Goal: Task Accomplishment & Management: Manage account settings

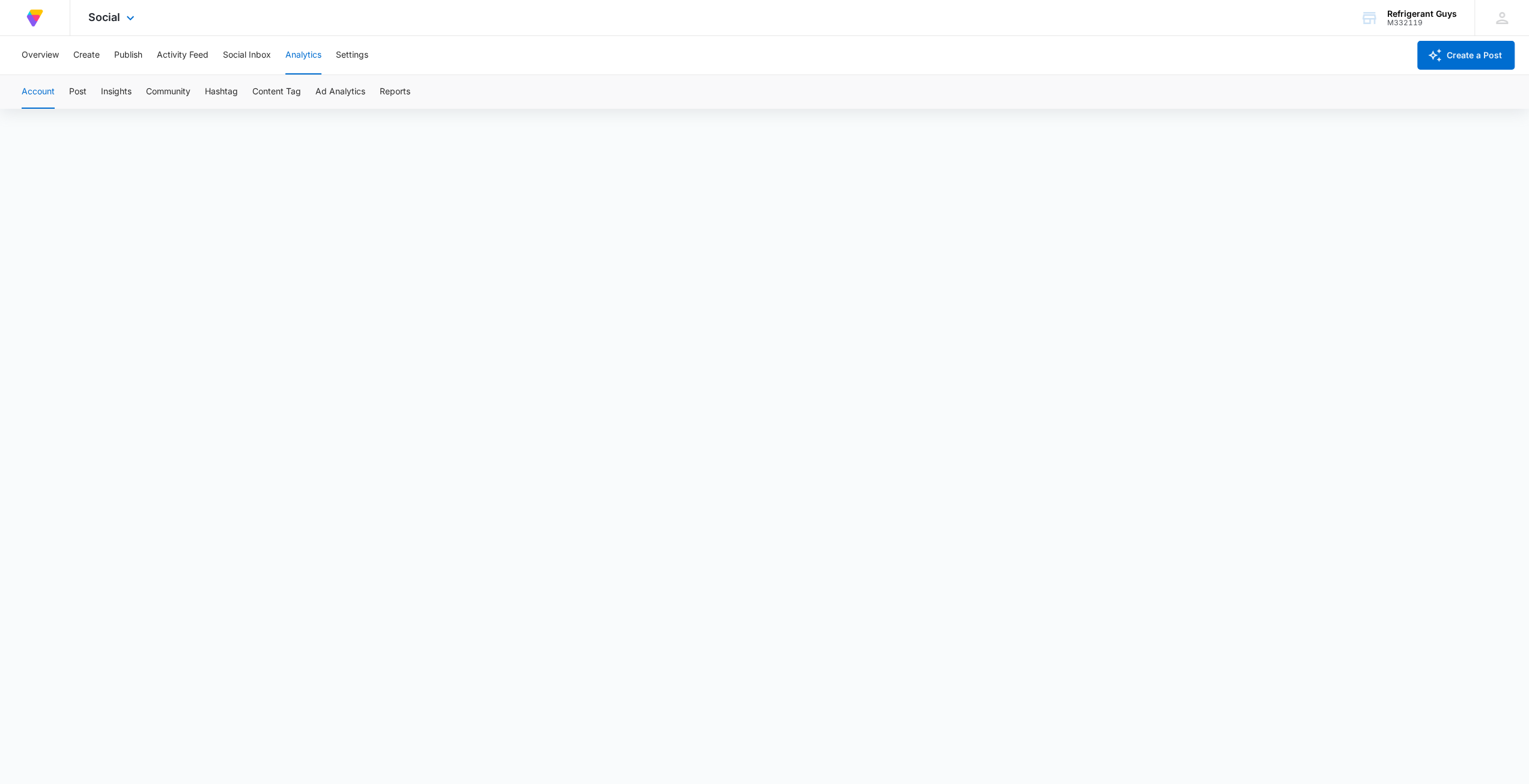
click at [49, 19] on div "At Volusion, we work hard to foster a great work environment where everyone fee…" at bounding box center [35, 17] width 33 height 35
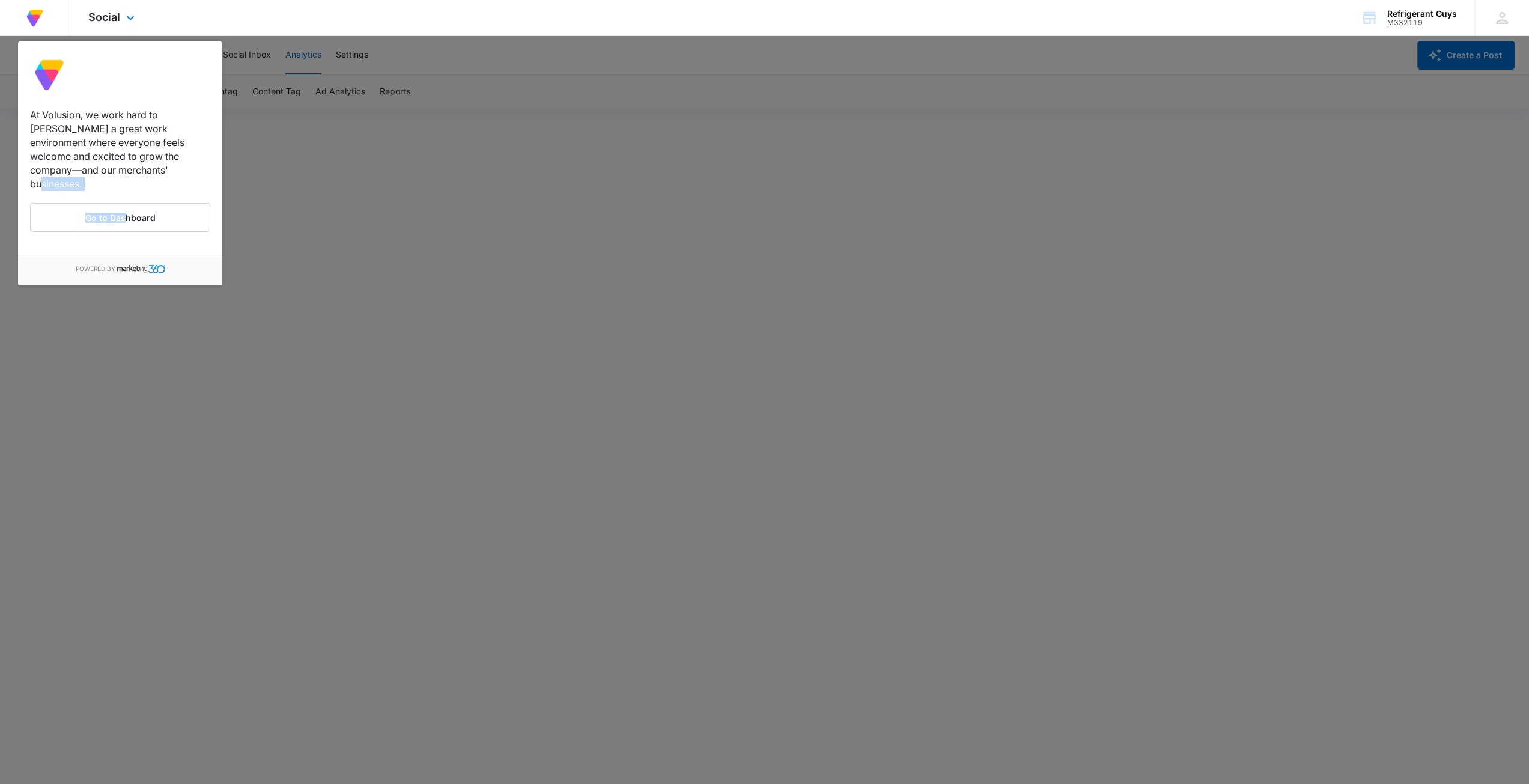
click at [127, 181] on div "At Volusion, we work hard to foster a great work environment where everyone fee…" at bounding box center [120, 175] width 204 height 159
click at [125, 203] on link "Go to Dashboard" at bounding box center [120, 217] width 180 height 29
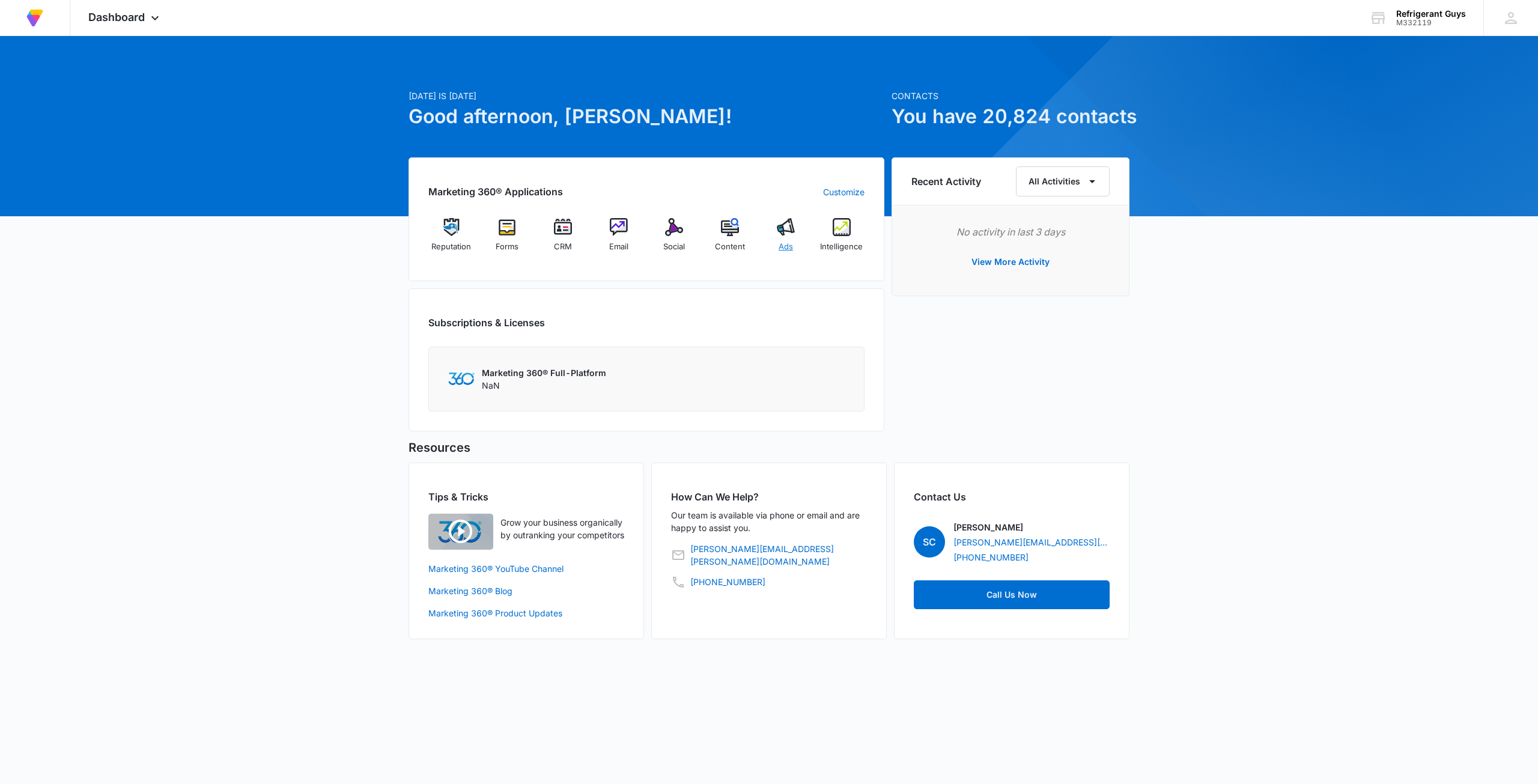
click at [791, 219] on img at bounding box center [785, 227] width 18 height 18
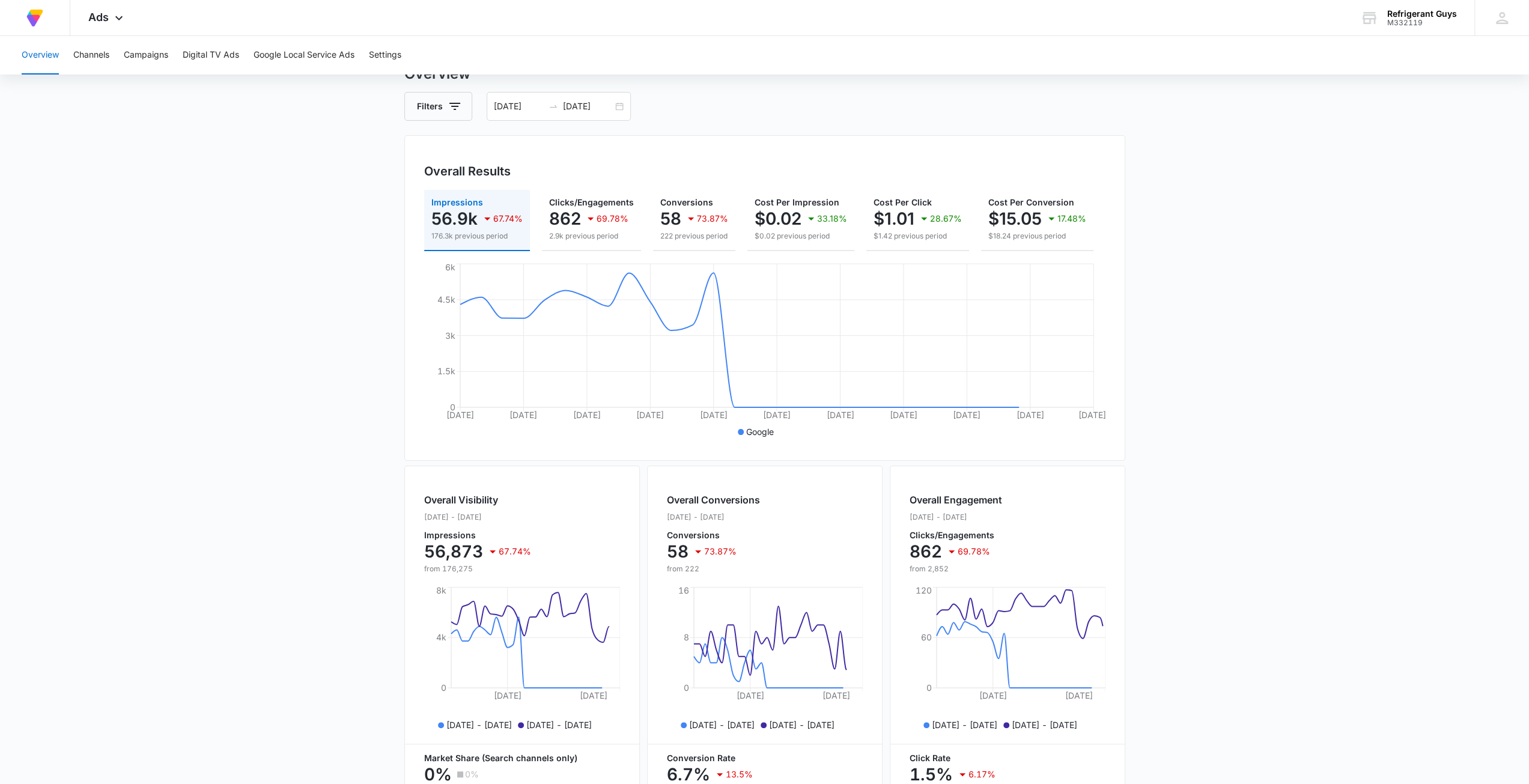
scroll to position [120, 0]
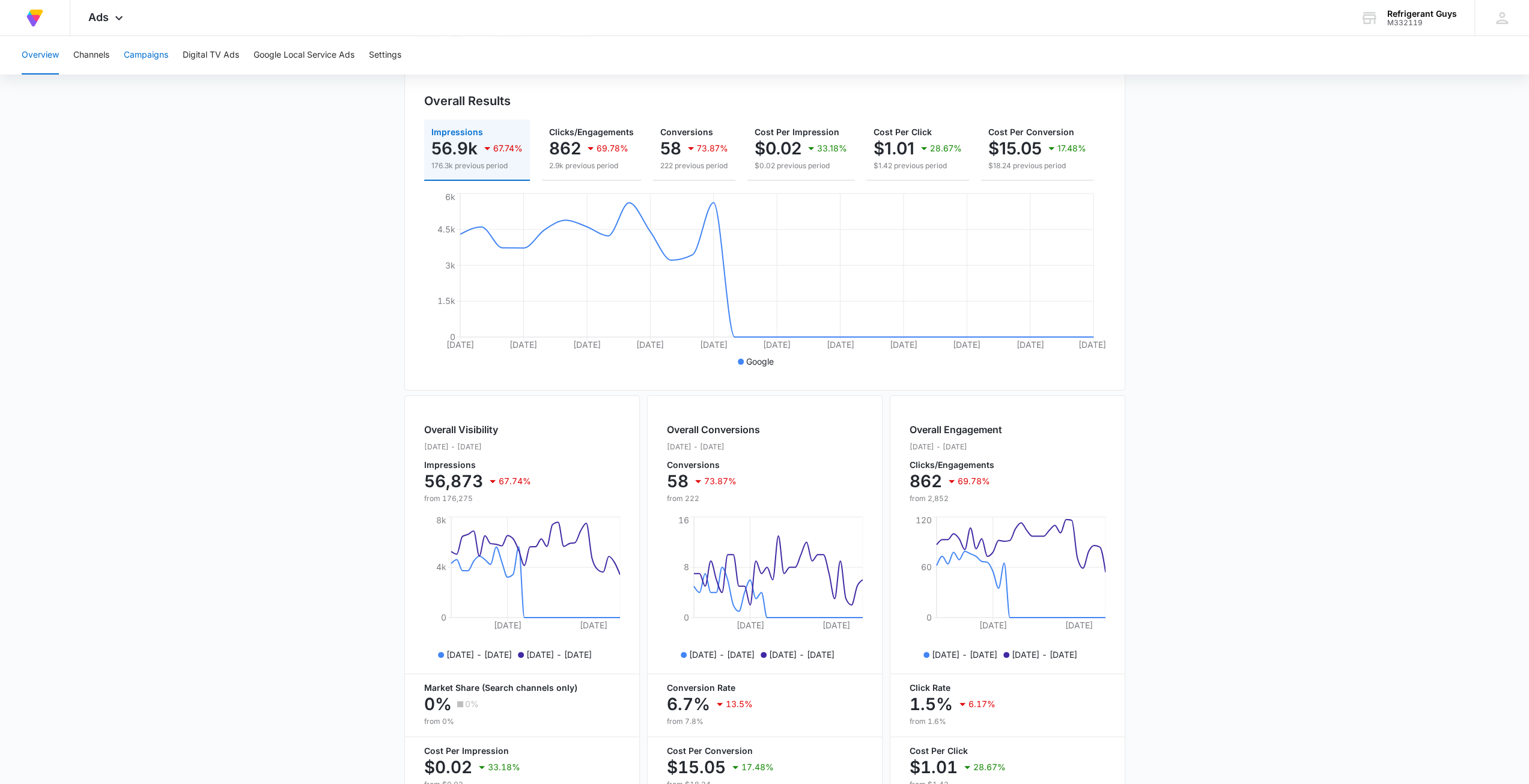
click at [141, 51] on button "Campaigns" at bounding box center [146, 55] width 45 height 39
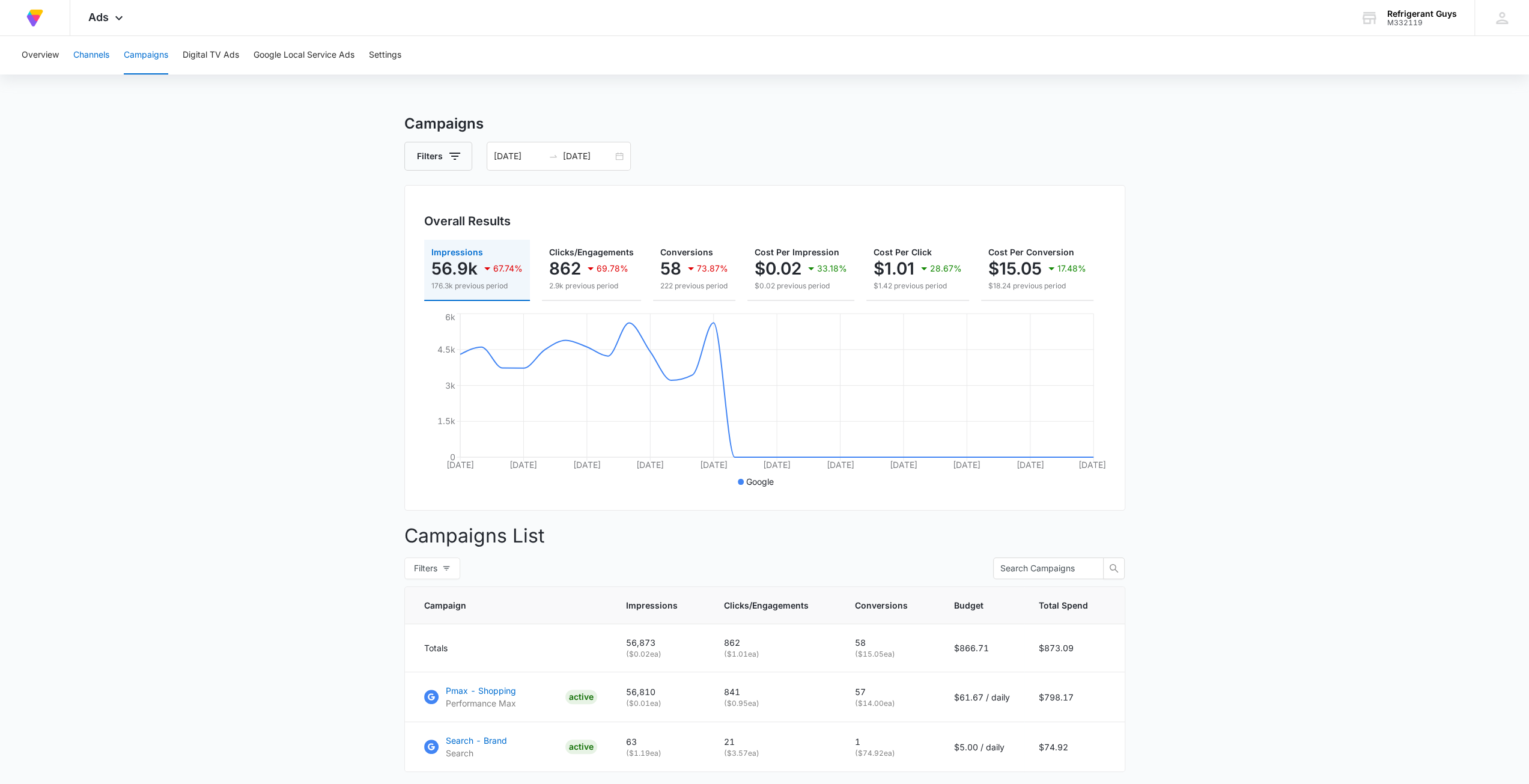
click at [94, 57] on button "Channels" at bounding box center [91, 55] width 36 height 39
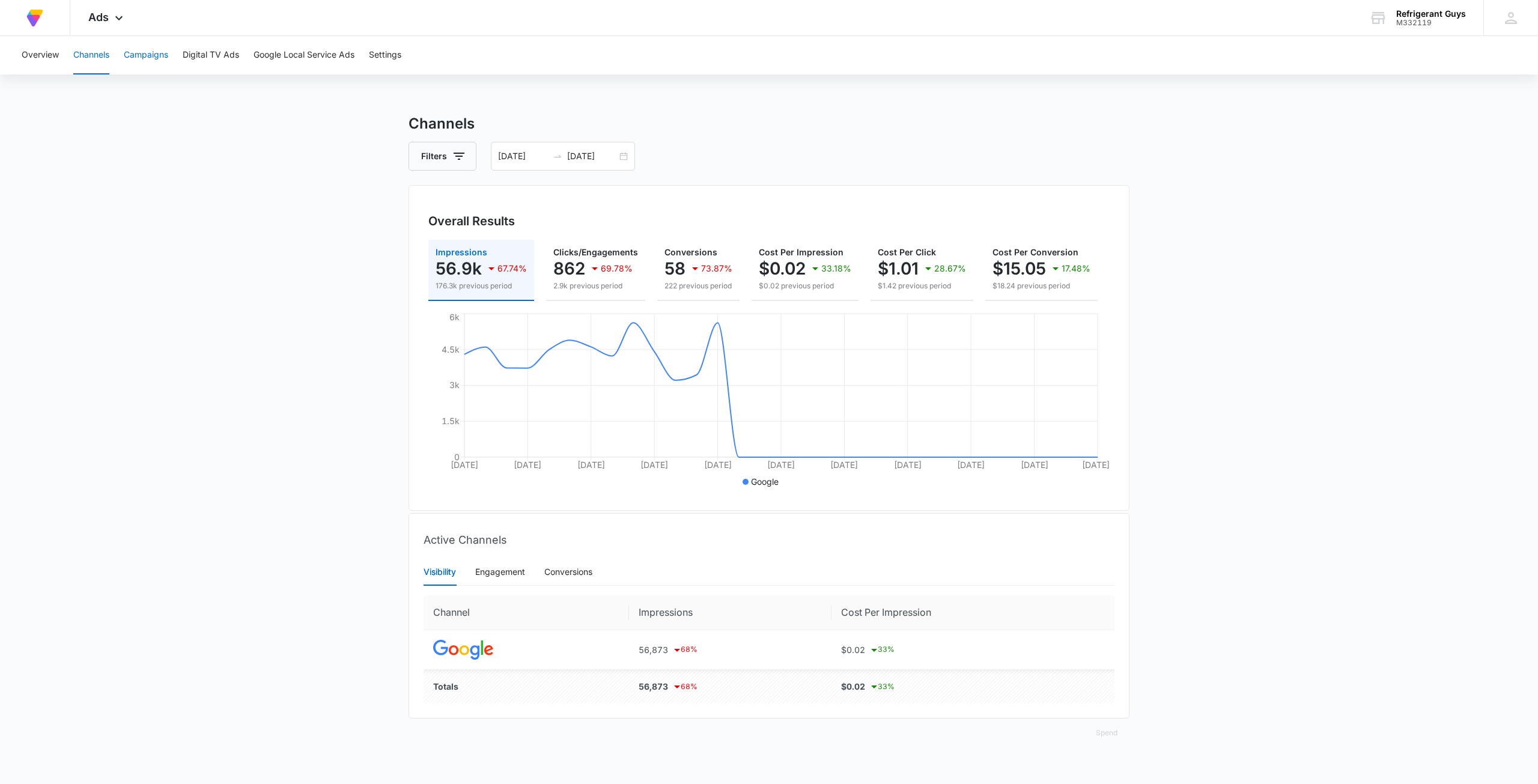
click at [157, 51] on button "Campaigns" at bounding box center [146, 55] width 45 height 39
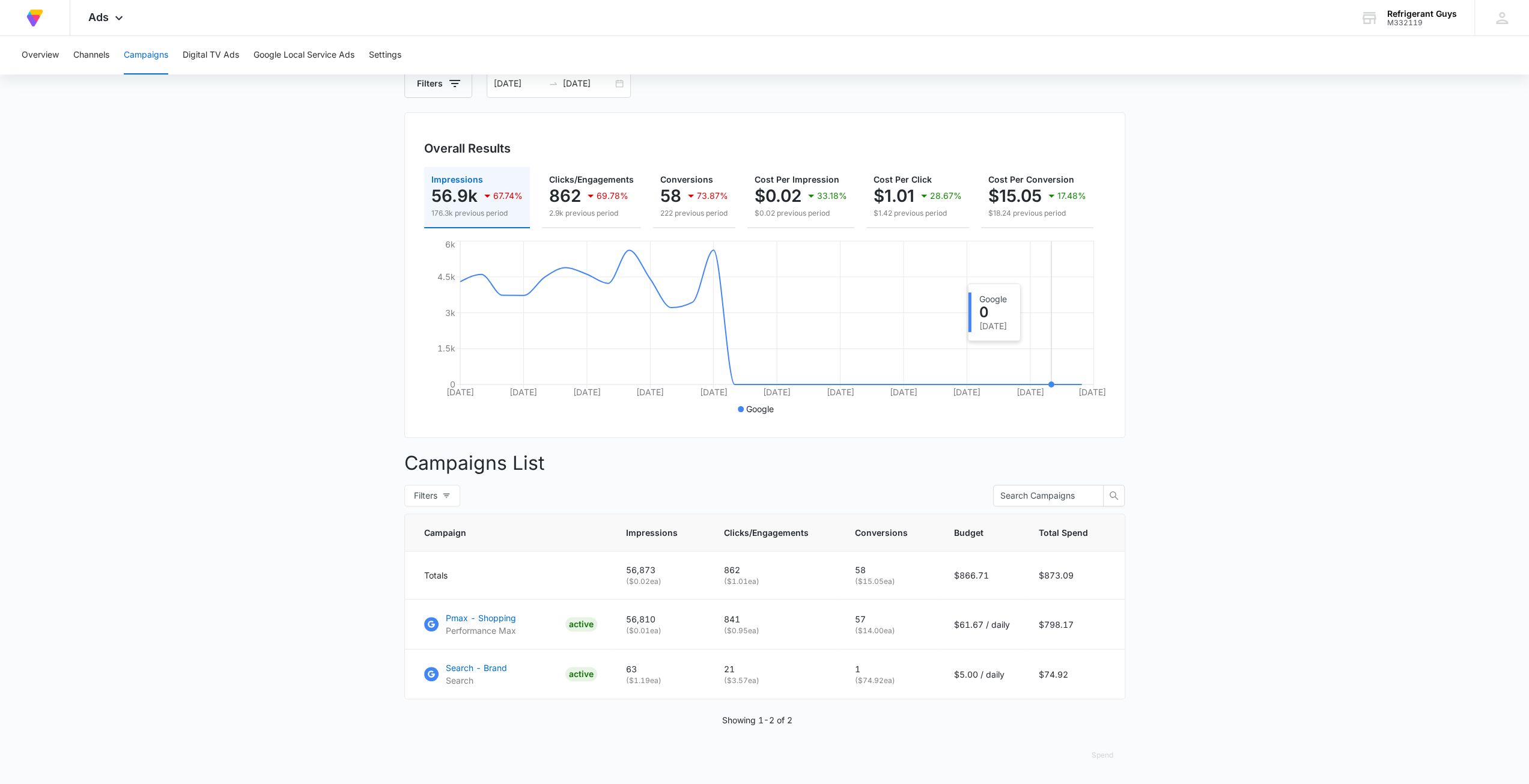
scroll to position [81, 0]
click at [1503, 26] on icon at bounding box center [1502, 18] width 18 height 18
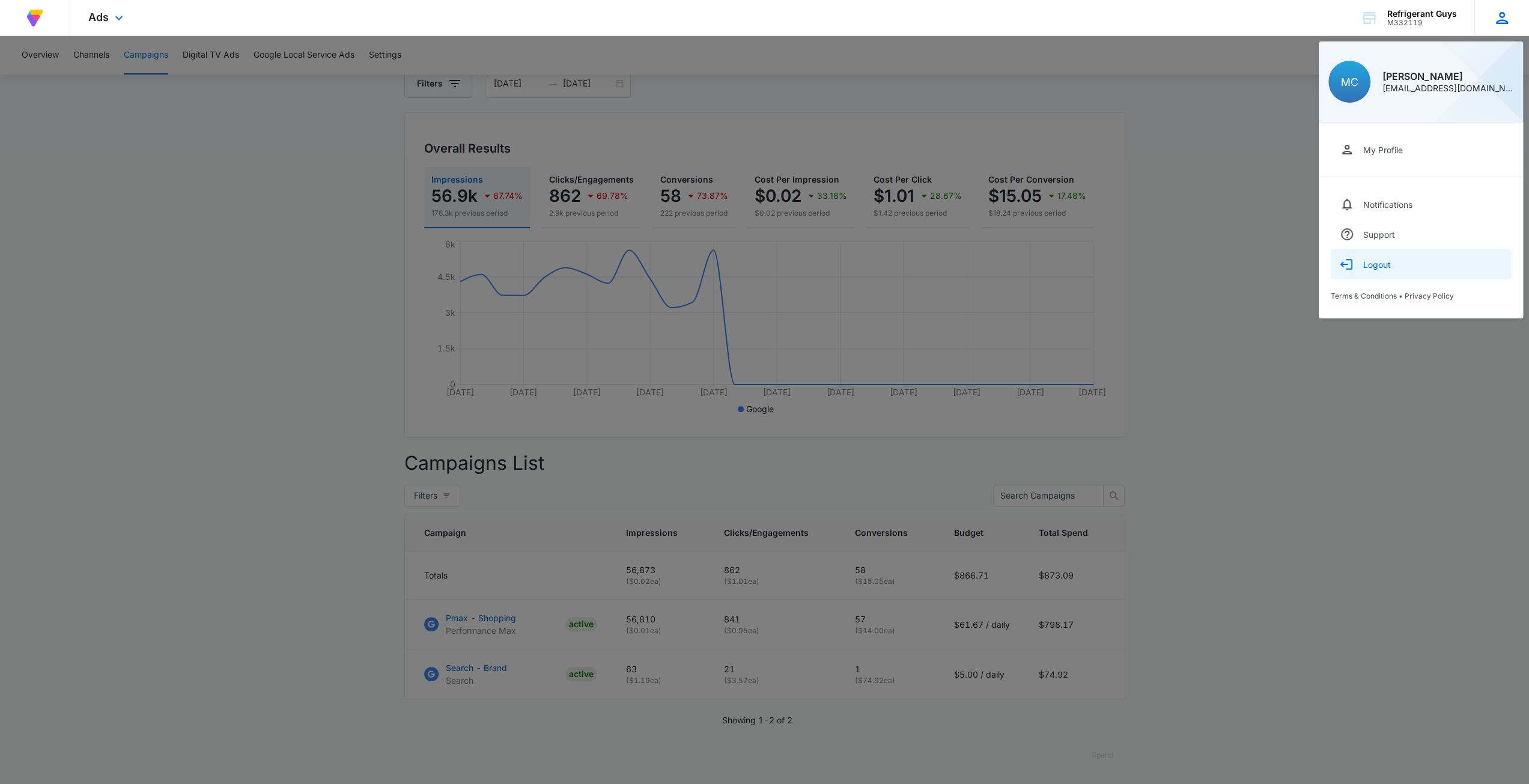
click at [1388, 257] on button "Logout" at bounding box center [1421, 264] width 180 height 30
